Goal: Information Seeking & Learning: Understand process/instructions

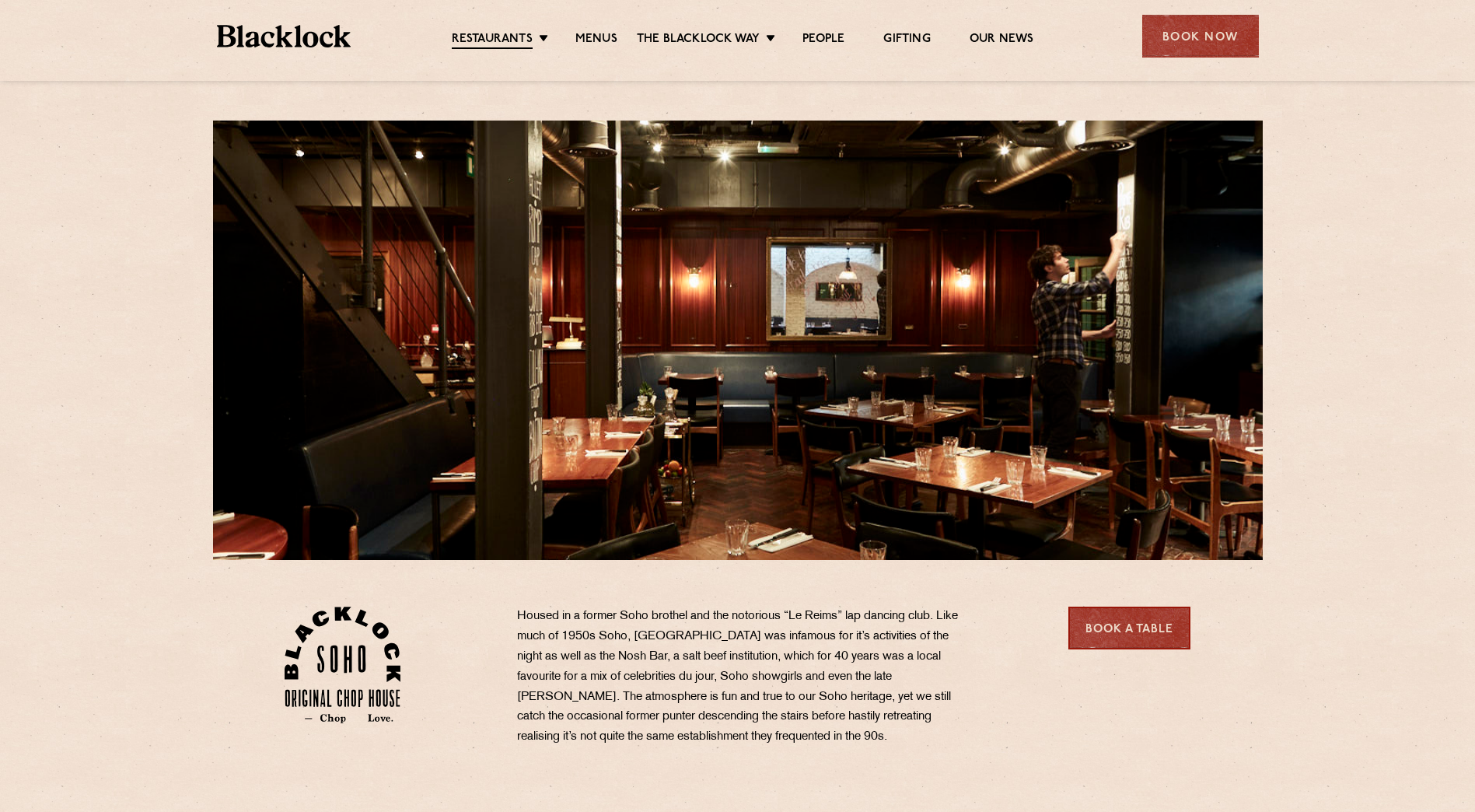
click at [599, 37] on link "Menus" at bounding box center [596, 40] width 42 height 16
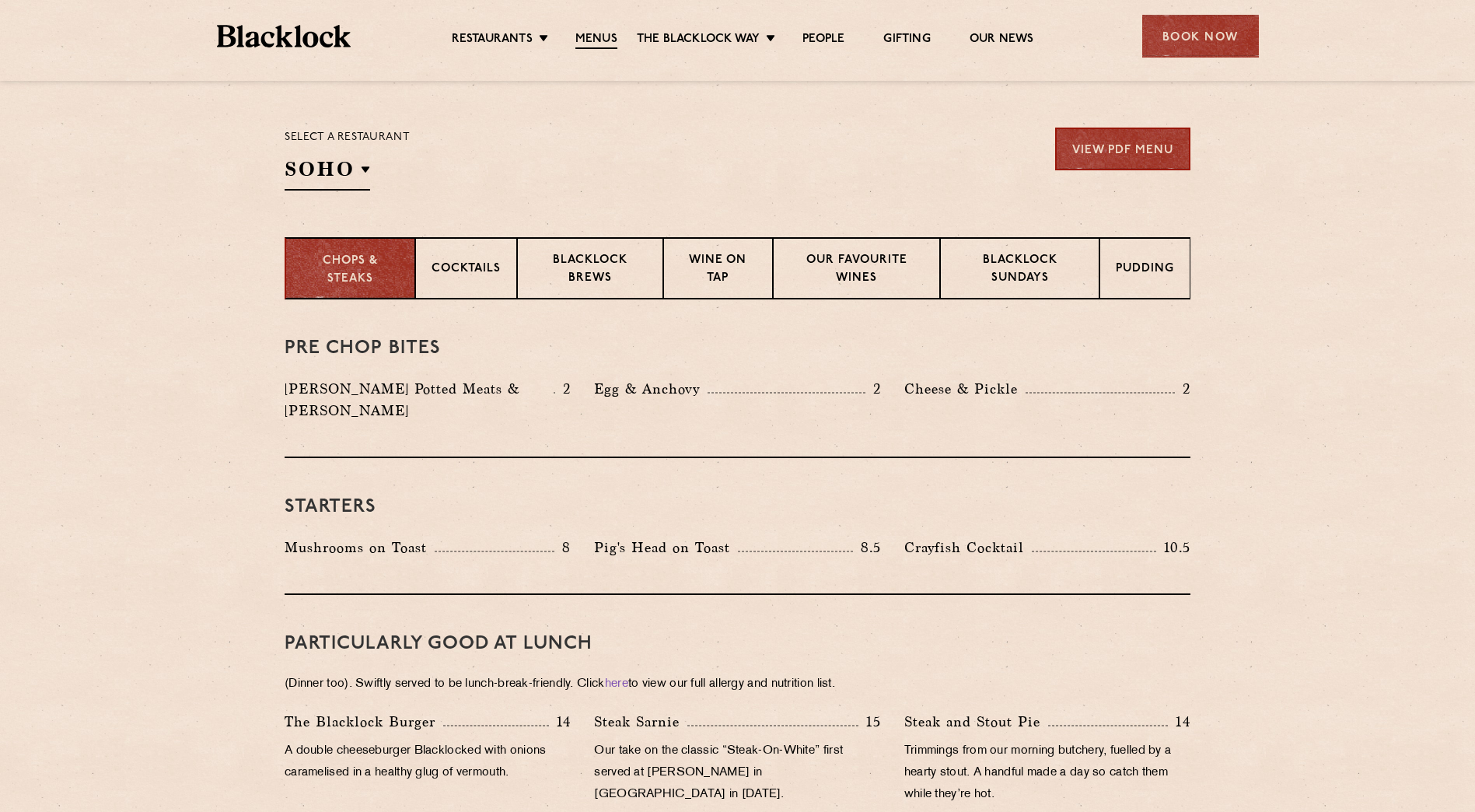
scroll to position [489, 0]
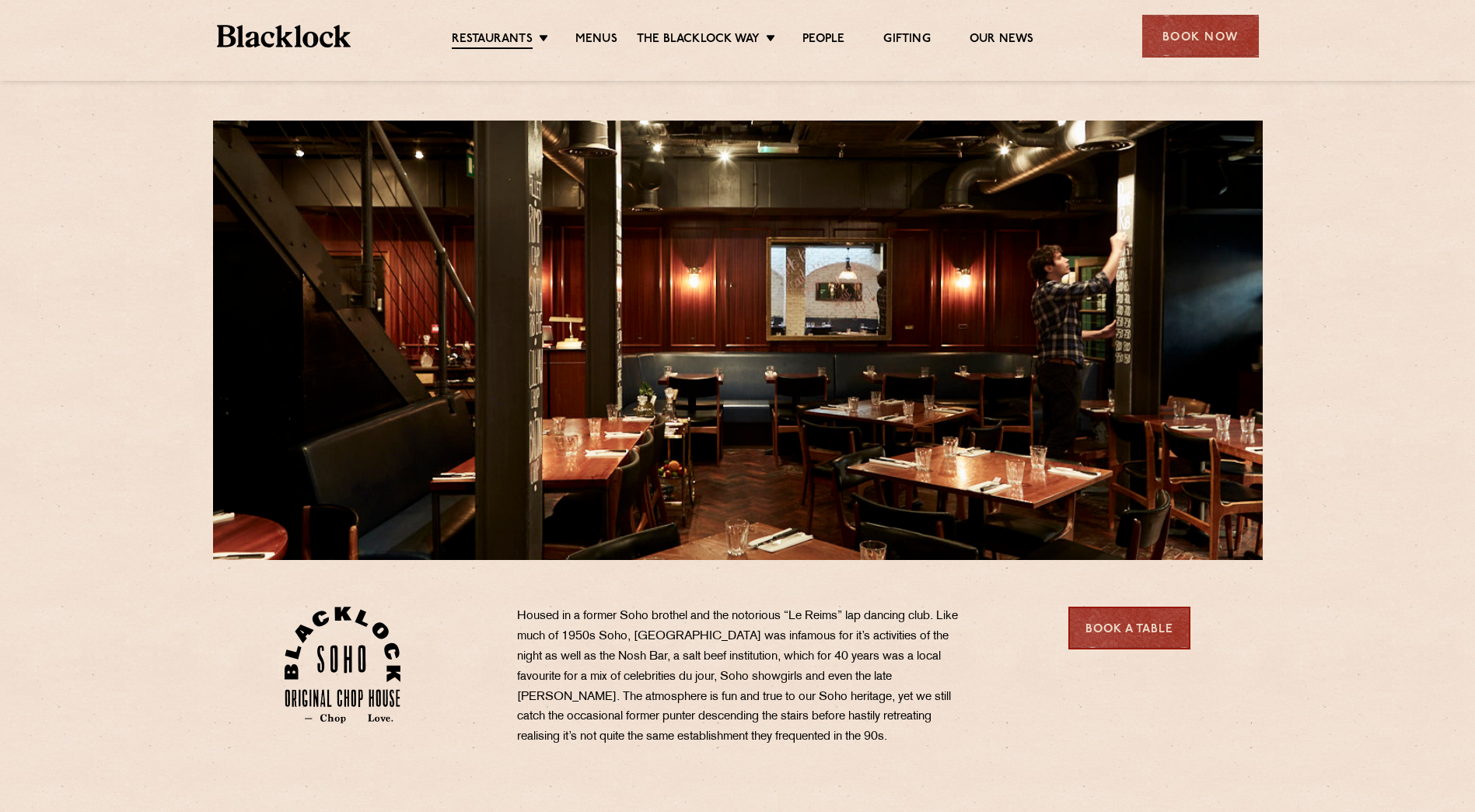
click at [592, 34] on link "Menus" at bounding box center [596, 40] width 42 height 16
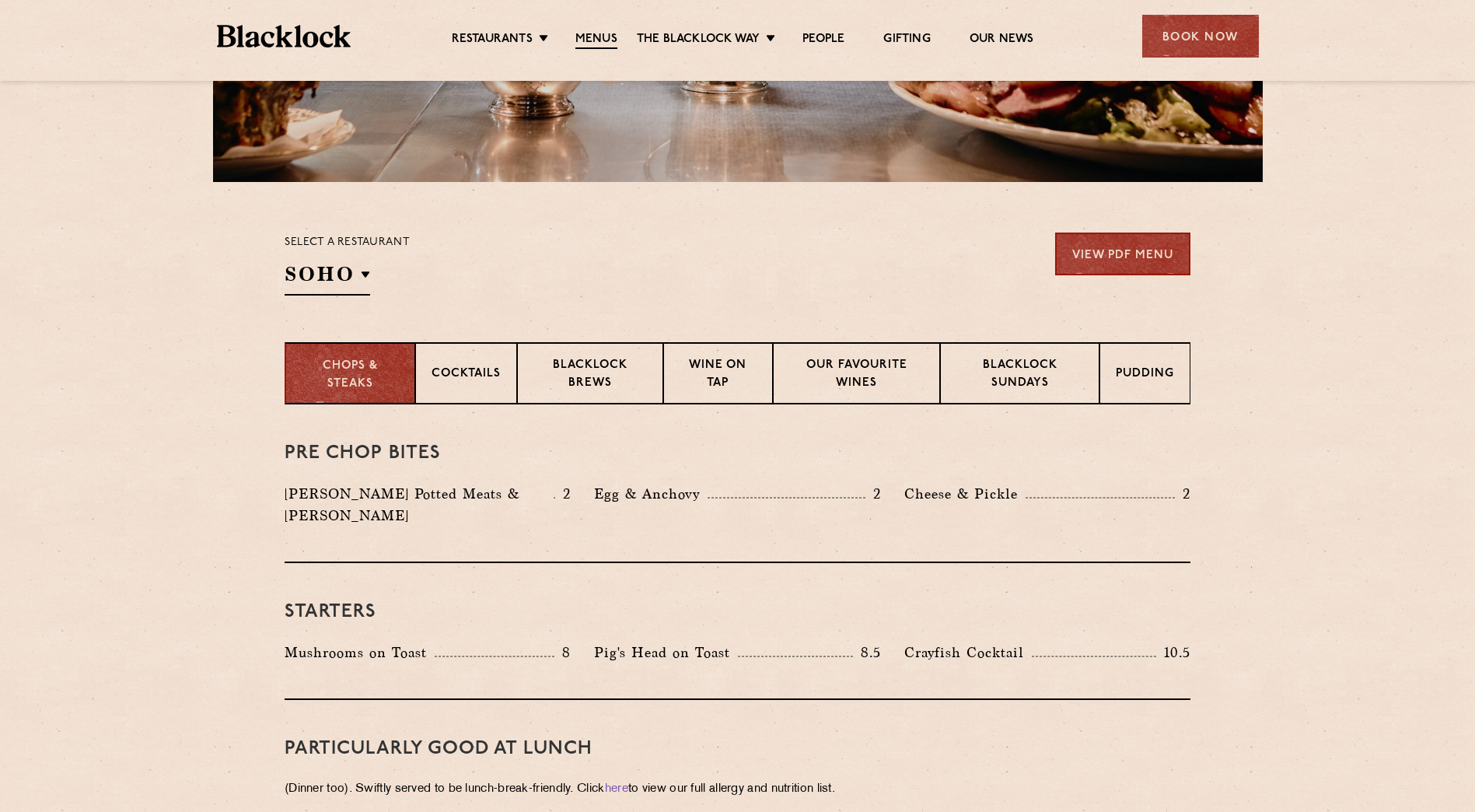
scroll to position [418, 0]
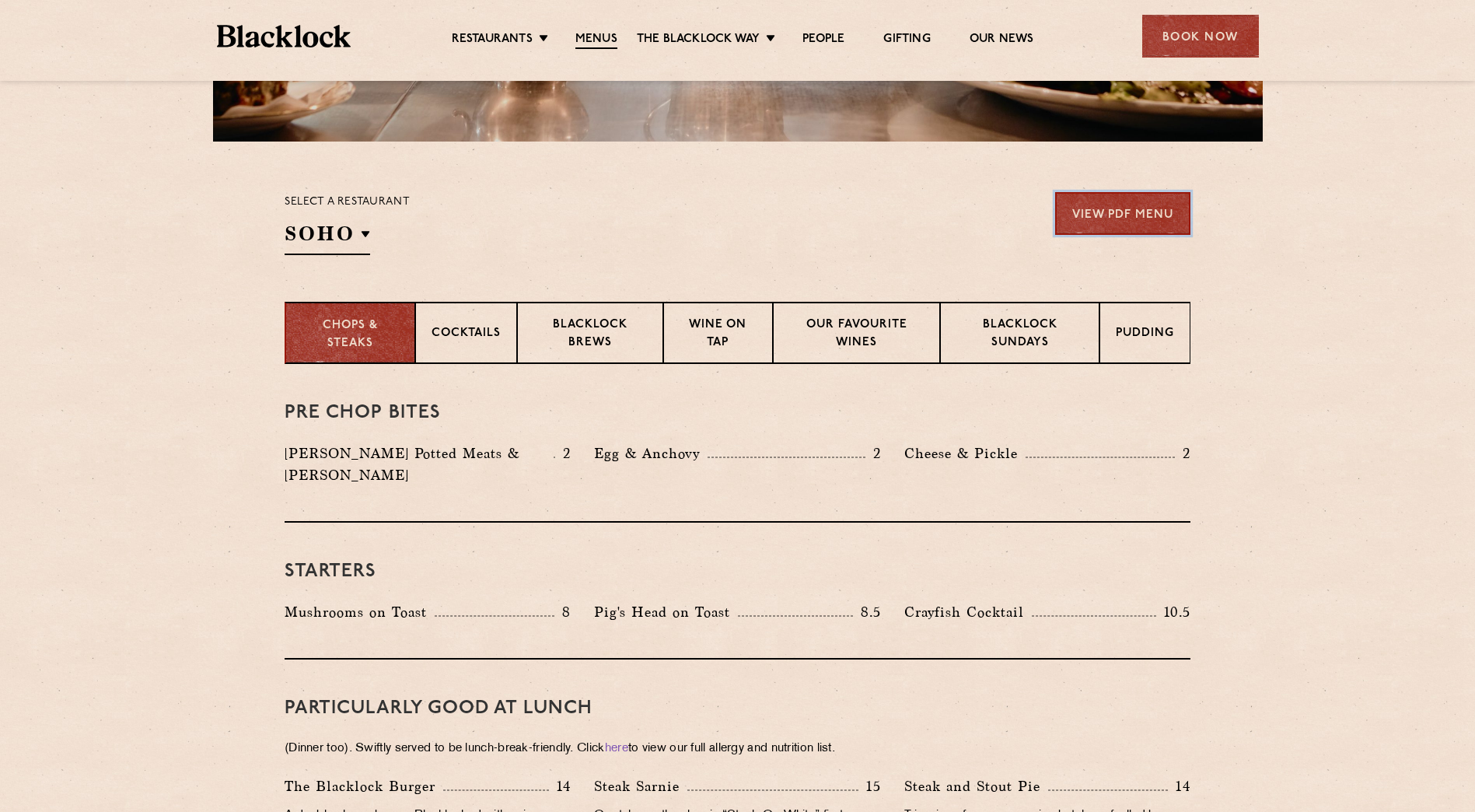
click at [1113, 204] on link "View PDF Menu" at bounding box center [1122, 213] width 135 height 43
